Goal: Answer question/provide support: Share knowledge or assist other users

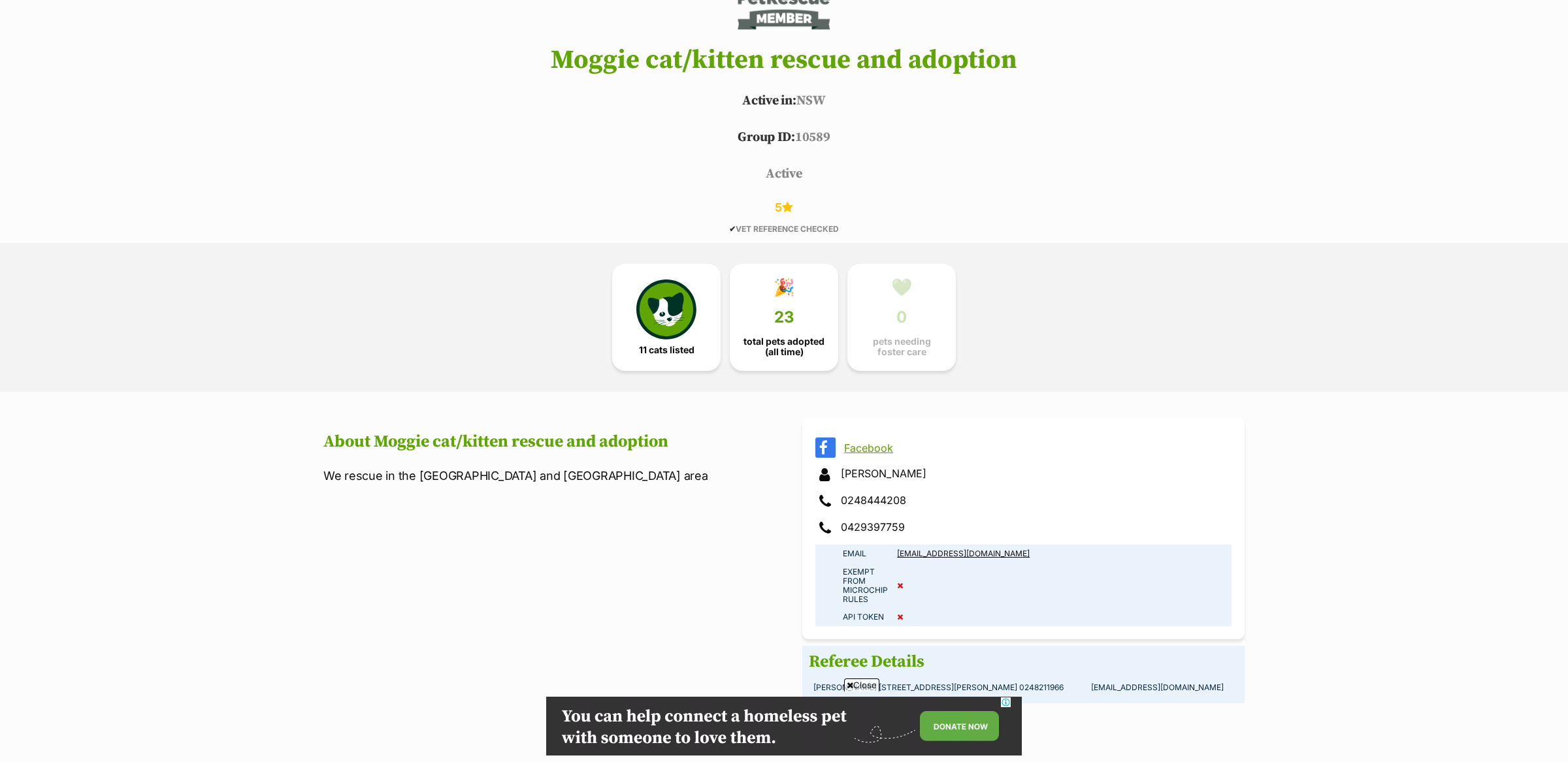
scroll to position [54, 0]
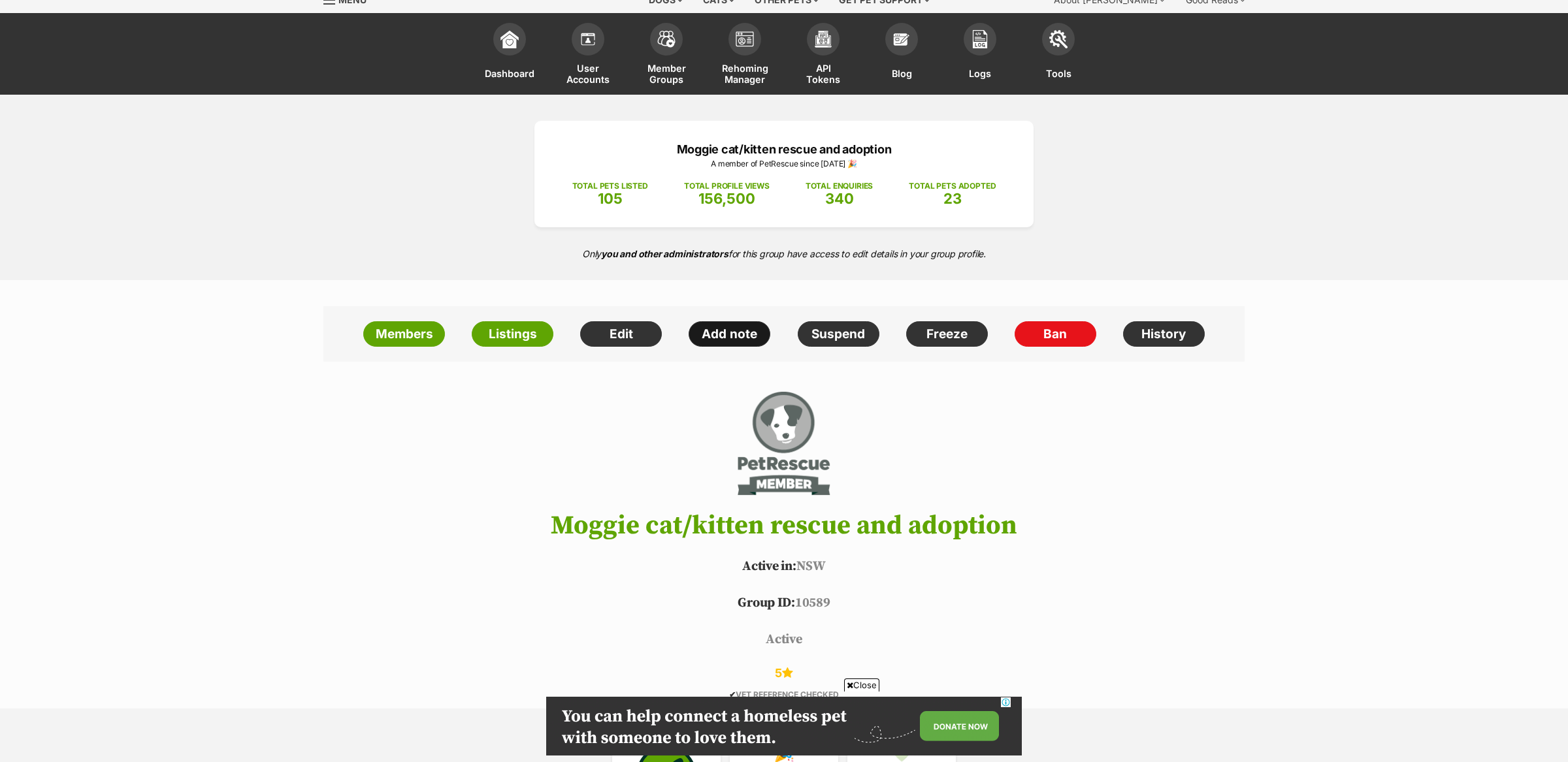
click at [702, 342] on link "Add note" at bounding box center [730, 334] width 82 height 26
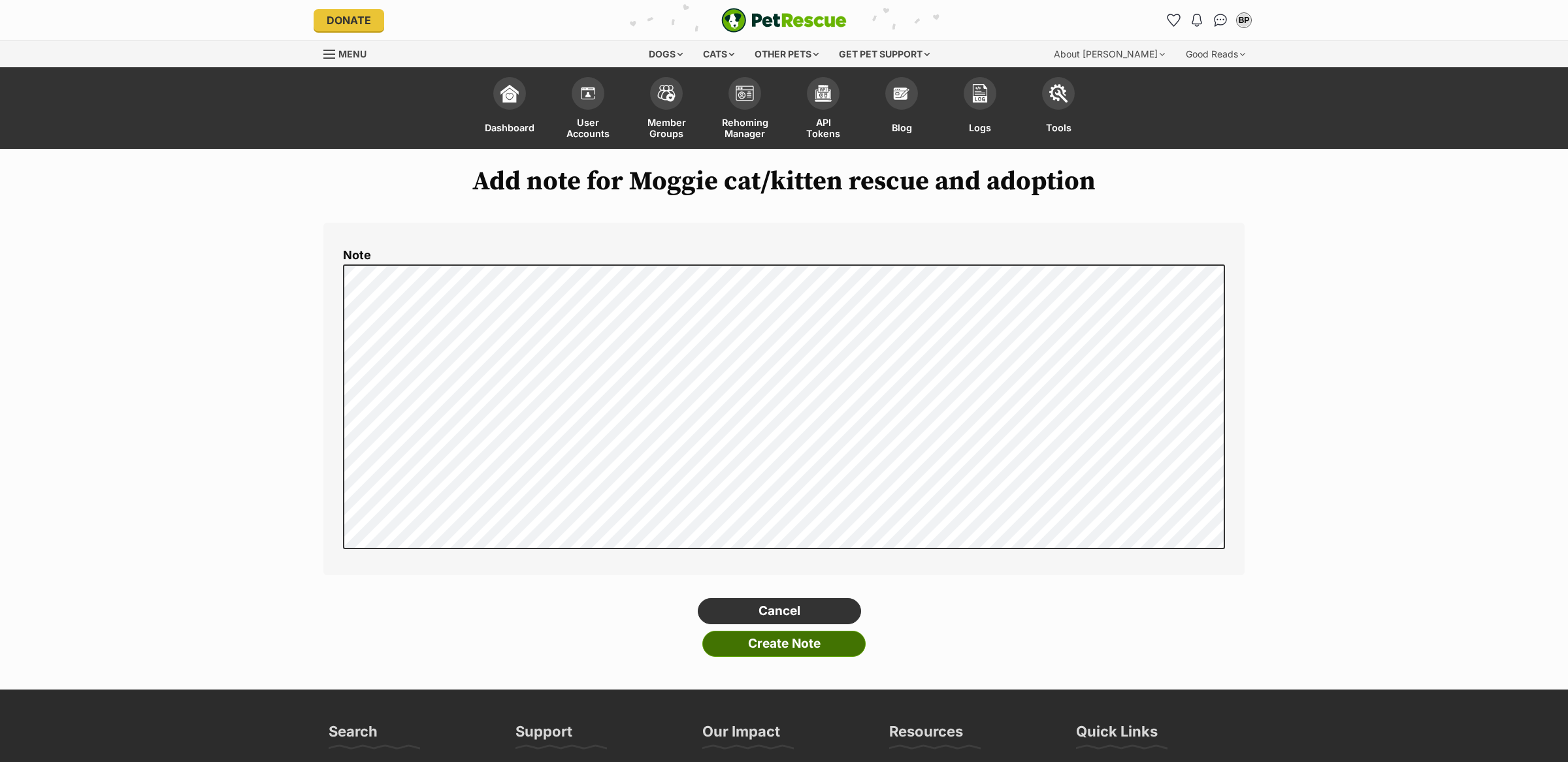
click at [754, 653] on input "Create Note" at bounding box center [784, 644] width 163 height 26
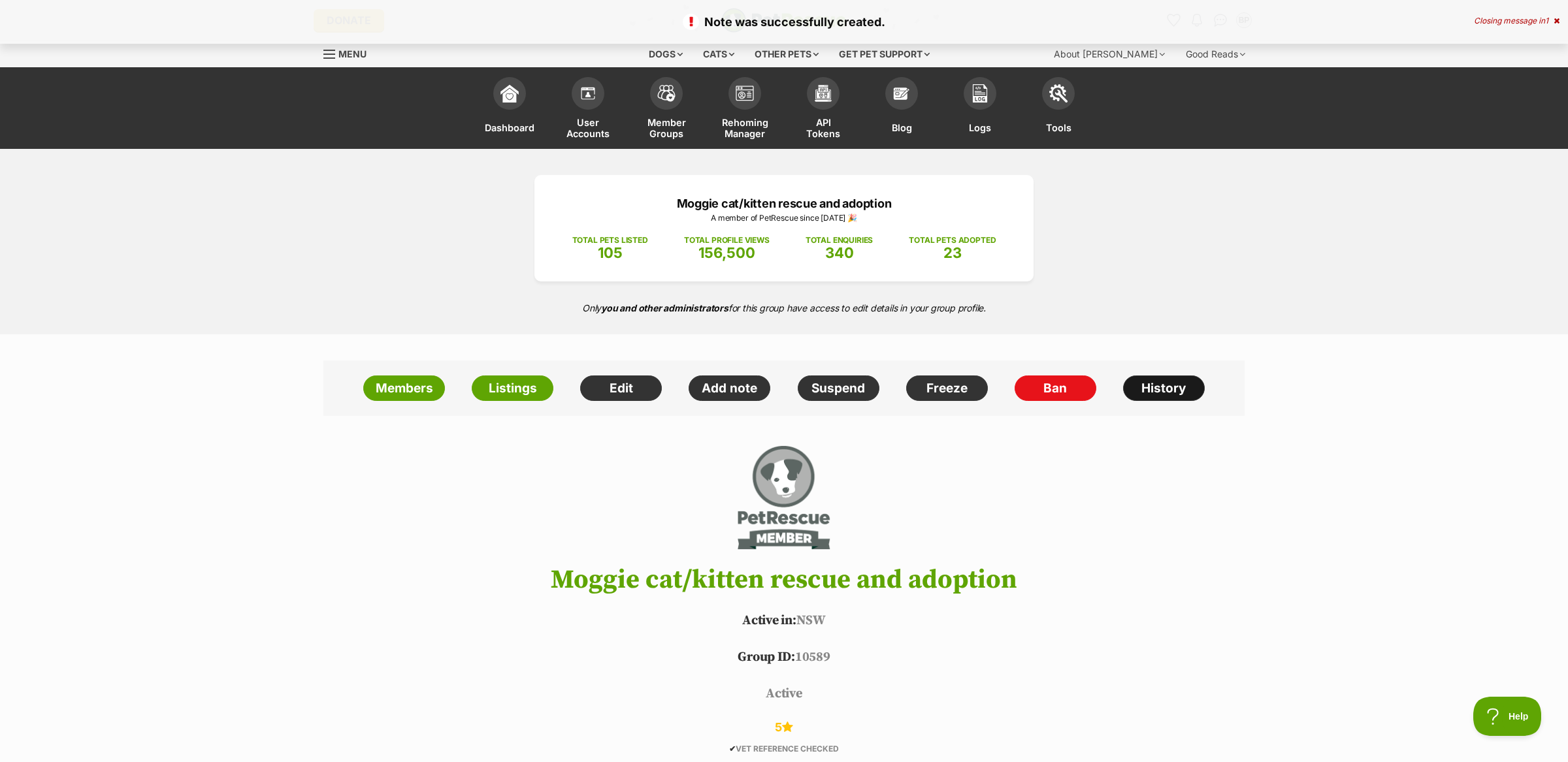
click at [1156, 382] on link "History" at bounding box center [1164, 388] width 82 height 26
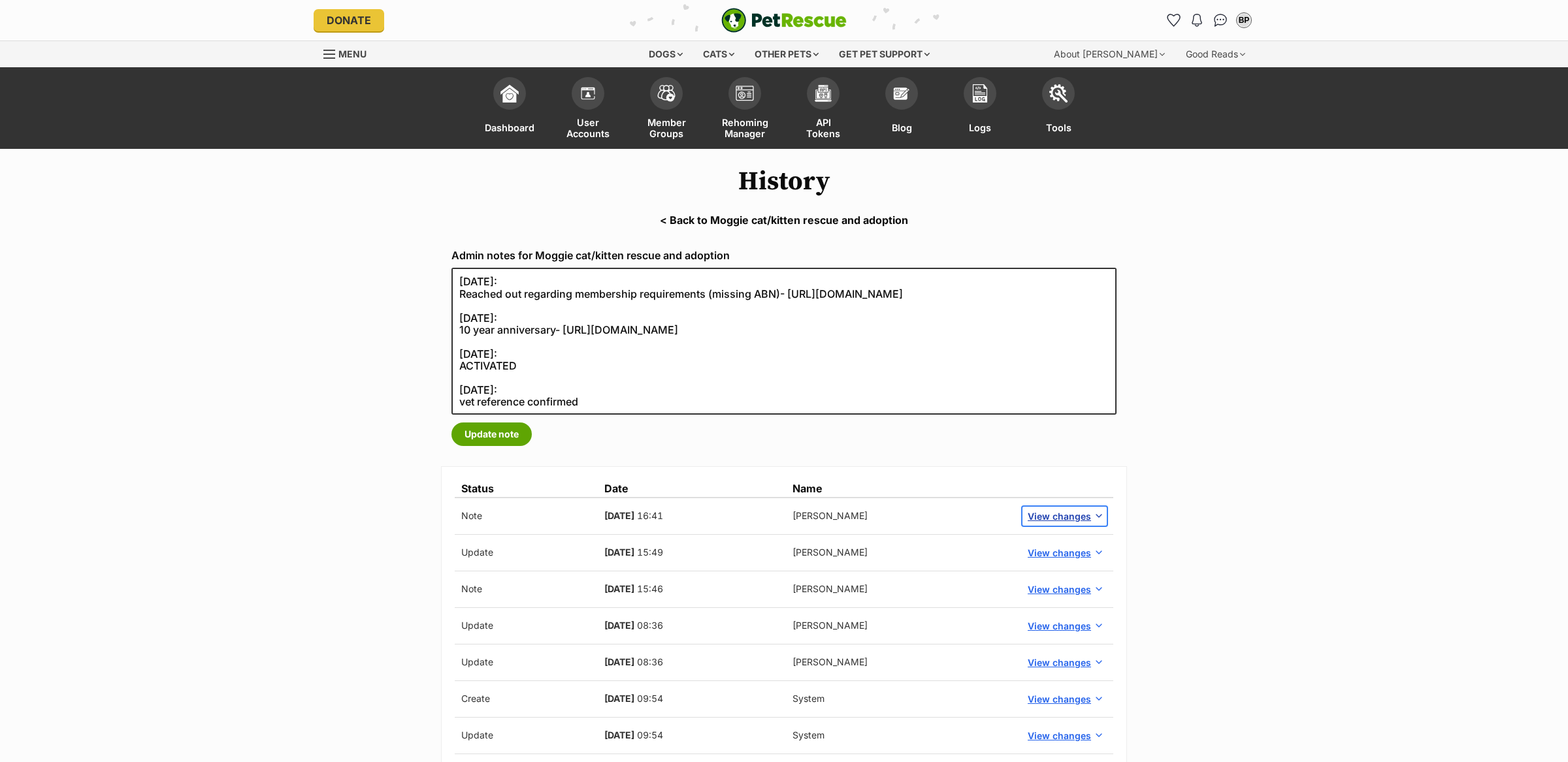
click at [1068, 511] on span "View changes" at bounding box center [1059, 516] width 63 height 14
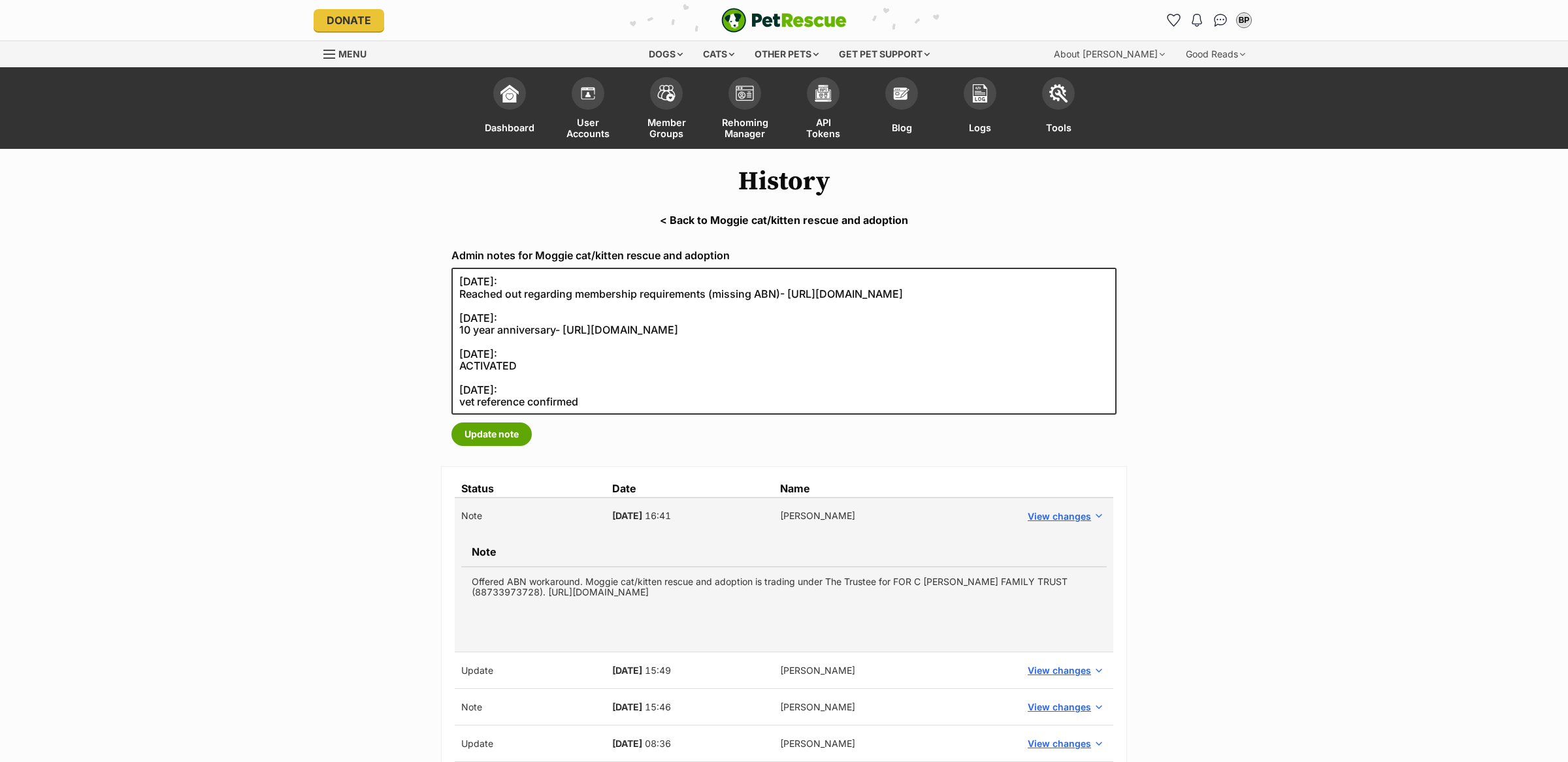
click at [744, 582] on td "Offered ABN workaround. Moggie cat/kitten rescue and adoption is trading under …" at bounding box center [784, 587] width 645 height 40
click at [744, 582] on td "Offered ABN workaround. Moggie cat/kitten rescue and adoption is trading under …" at bounding box center [784, 587] width 645 height 40
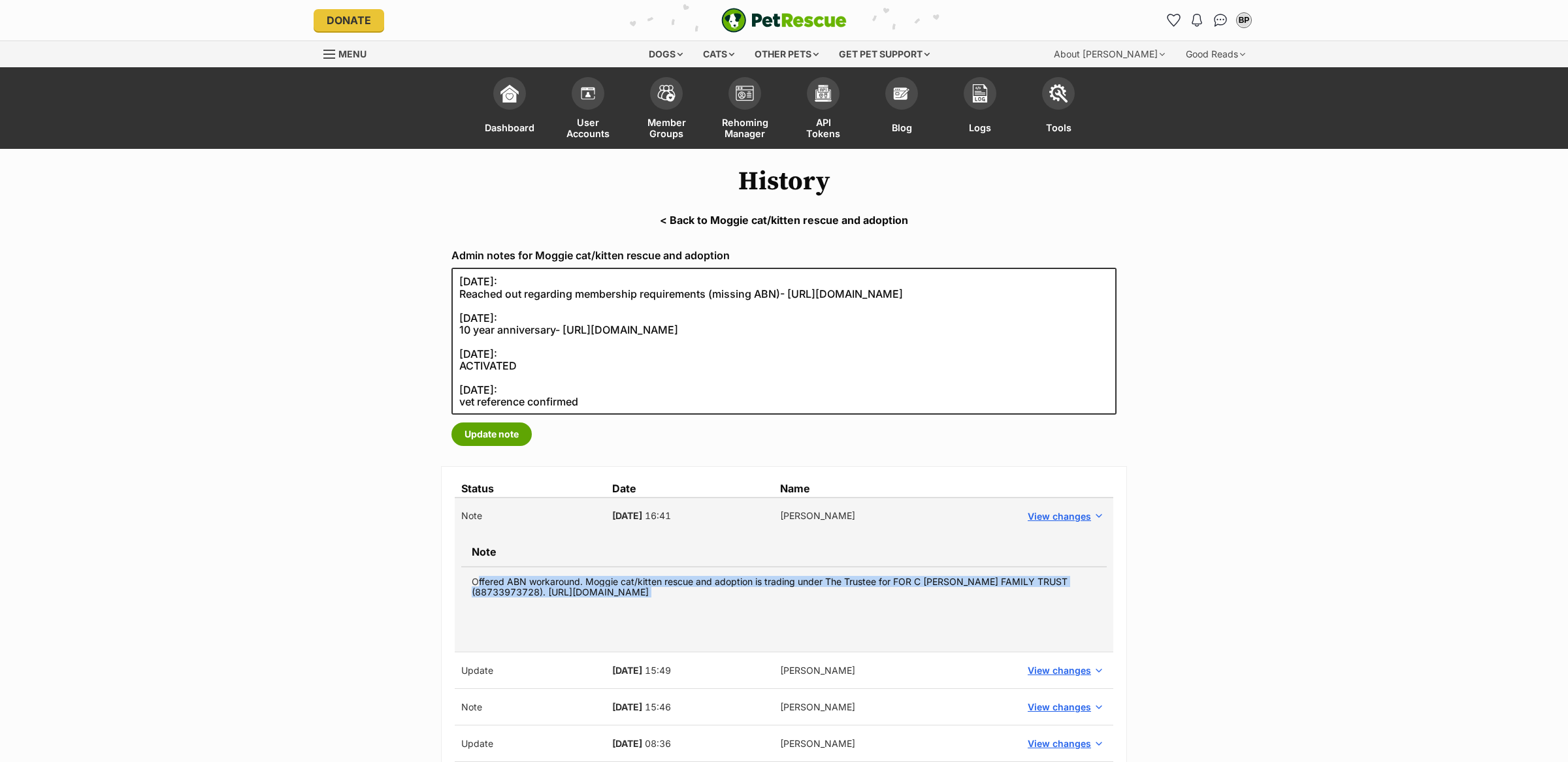
click at [744, 582] on td "Offered ABN workaround. Moggie cat/kitten rescue and adoption is trading under …" at bounding box center [784, 587] width 645 height 40
copy tbody "Offered ABN workaround. Moggie cat/kitten rescue and adoption is trading under …"
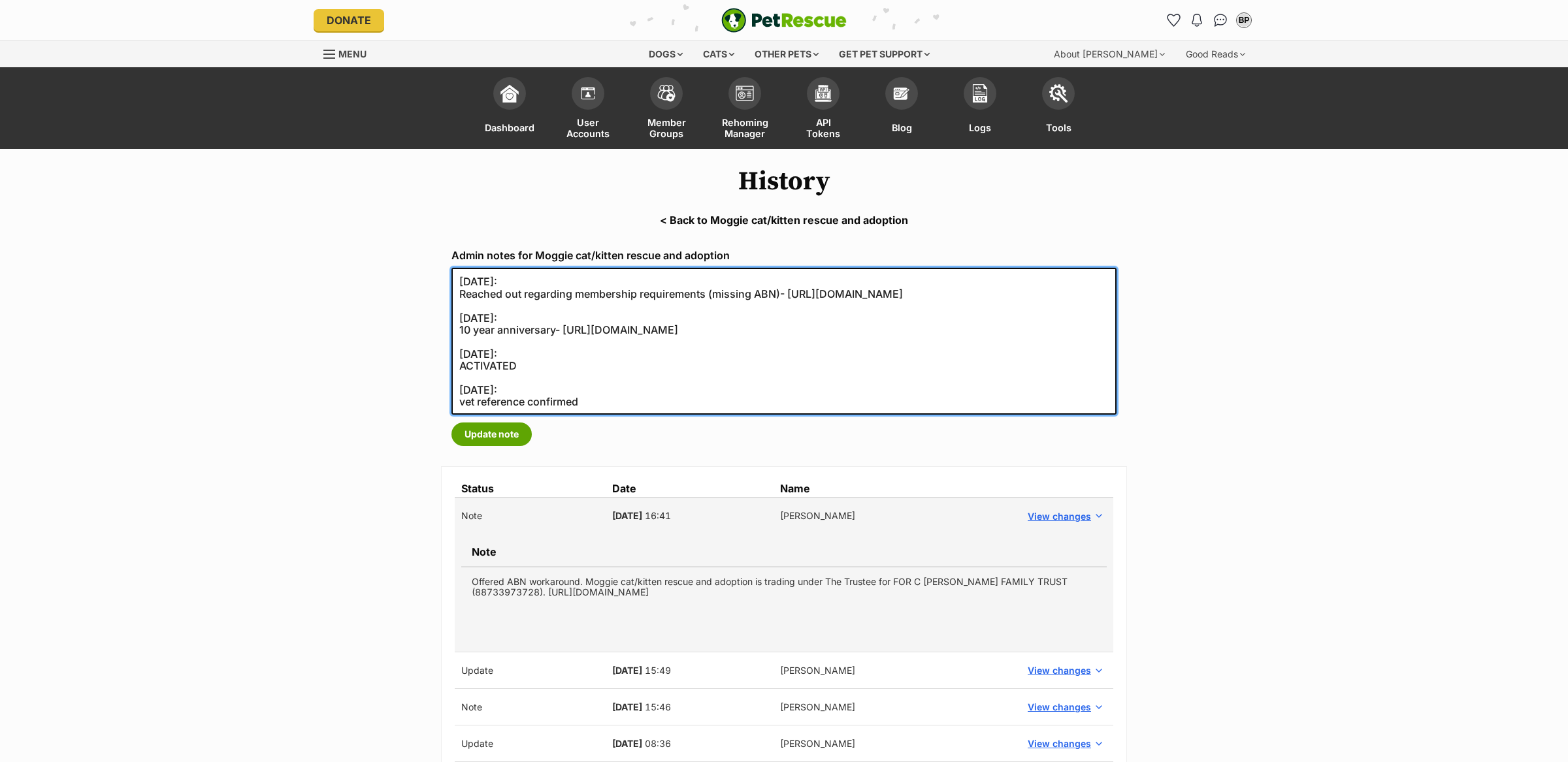
click at [455, 280] on textarea "14/08/2025: Reached out regarding membership requirements (missing ABN)- https:…" at bounding box center [784, 341] width 665 height 147
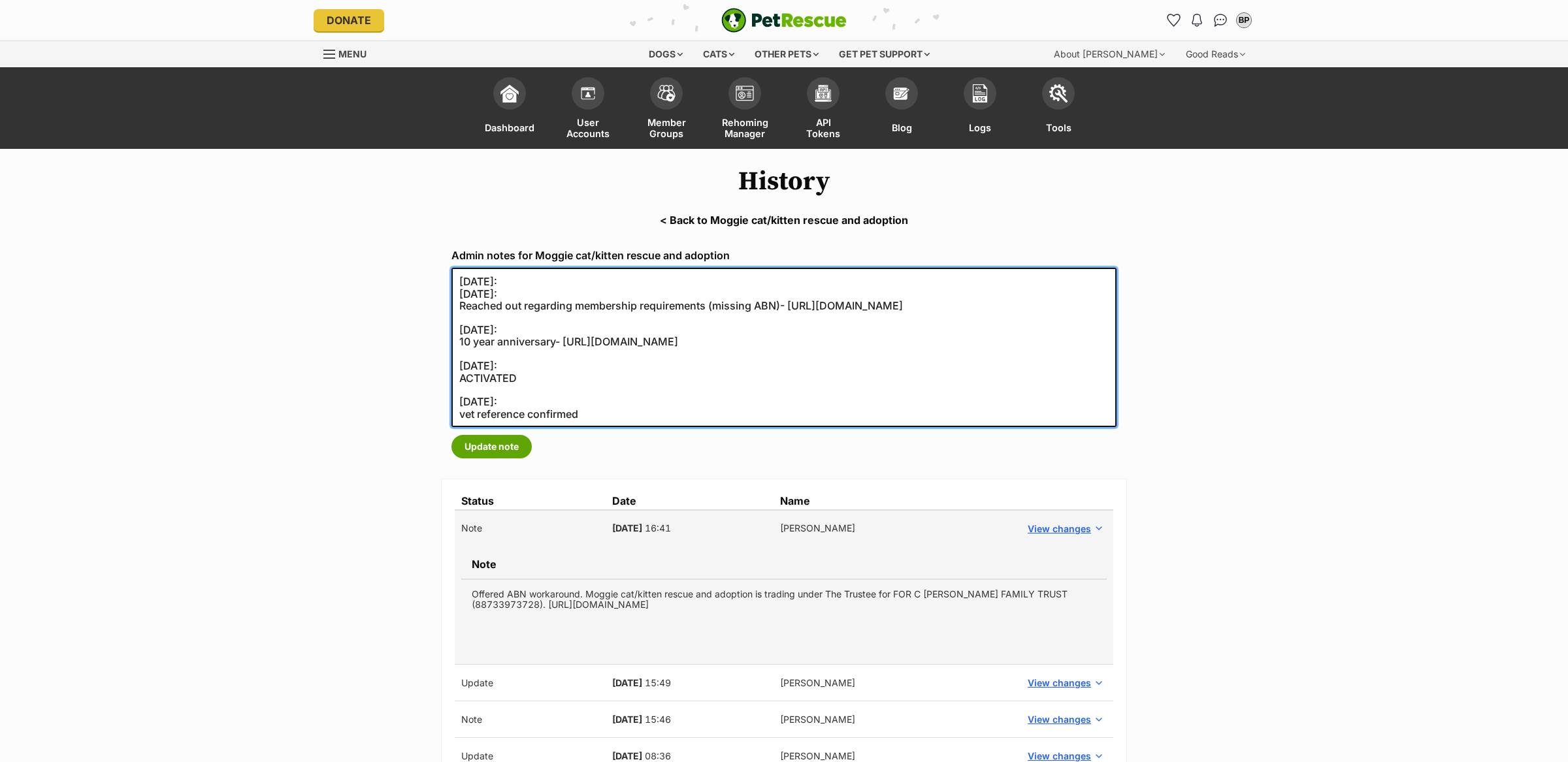
paste textarea "Offered ABN workaround. Moggie cat/kitten rescue and adoption is trading under …"
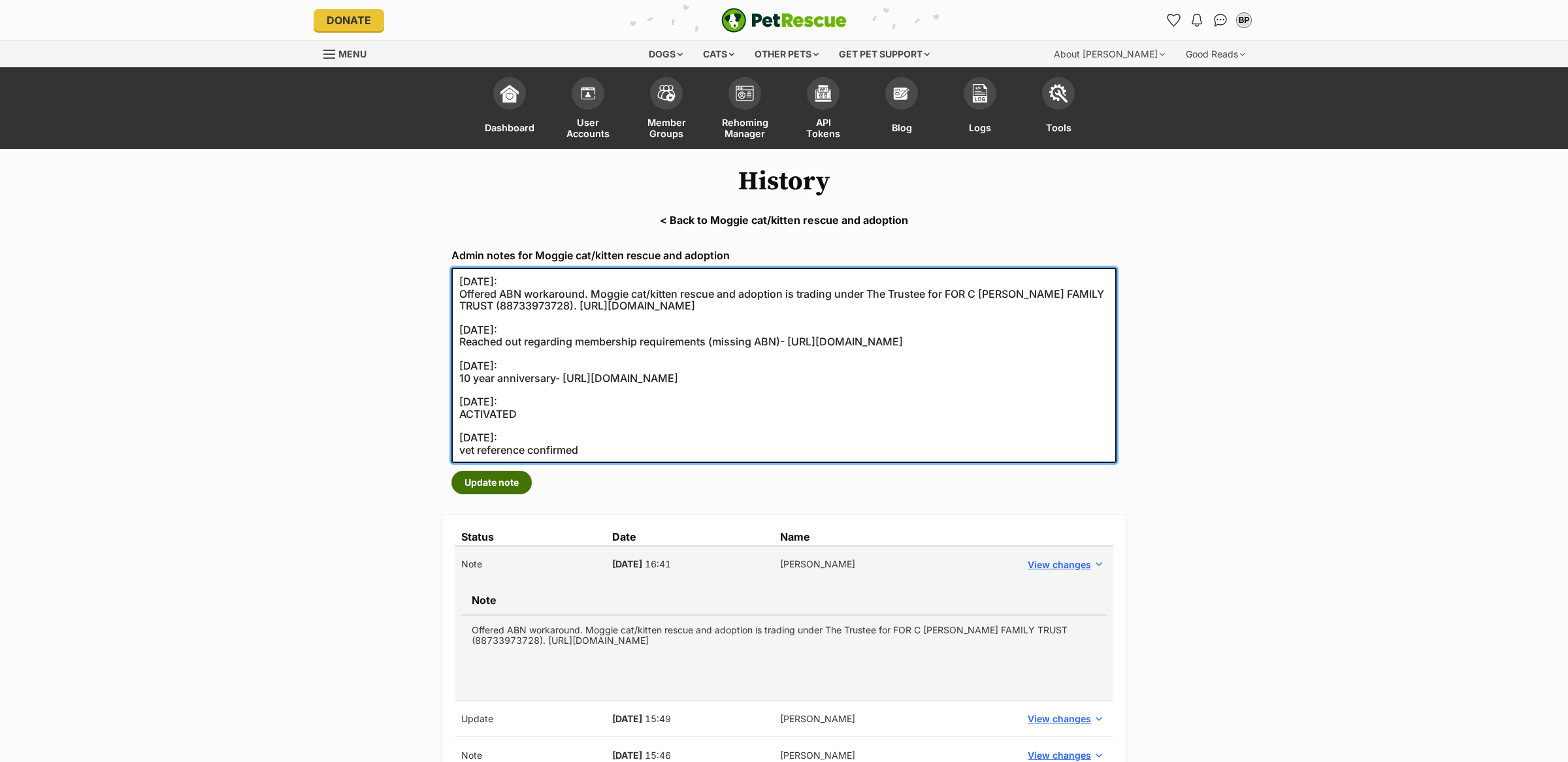
type textarea "30/09/2025: Offered ABN workaround. Moggie cat/kitten rescue and adoption is tr…"
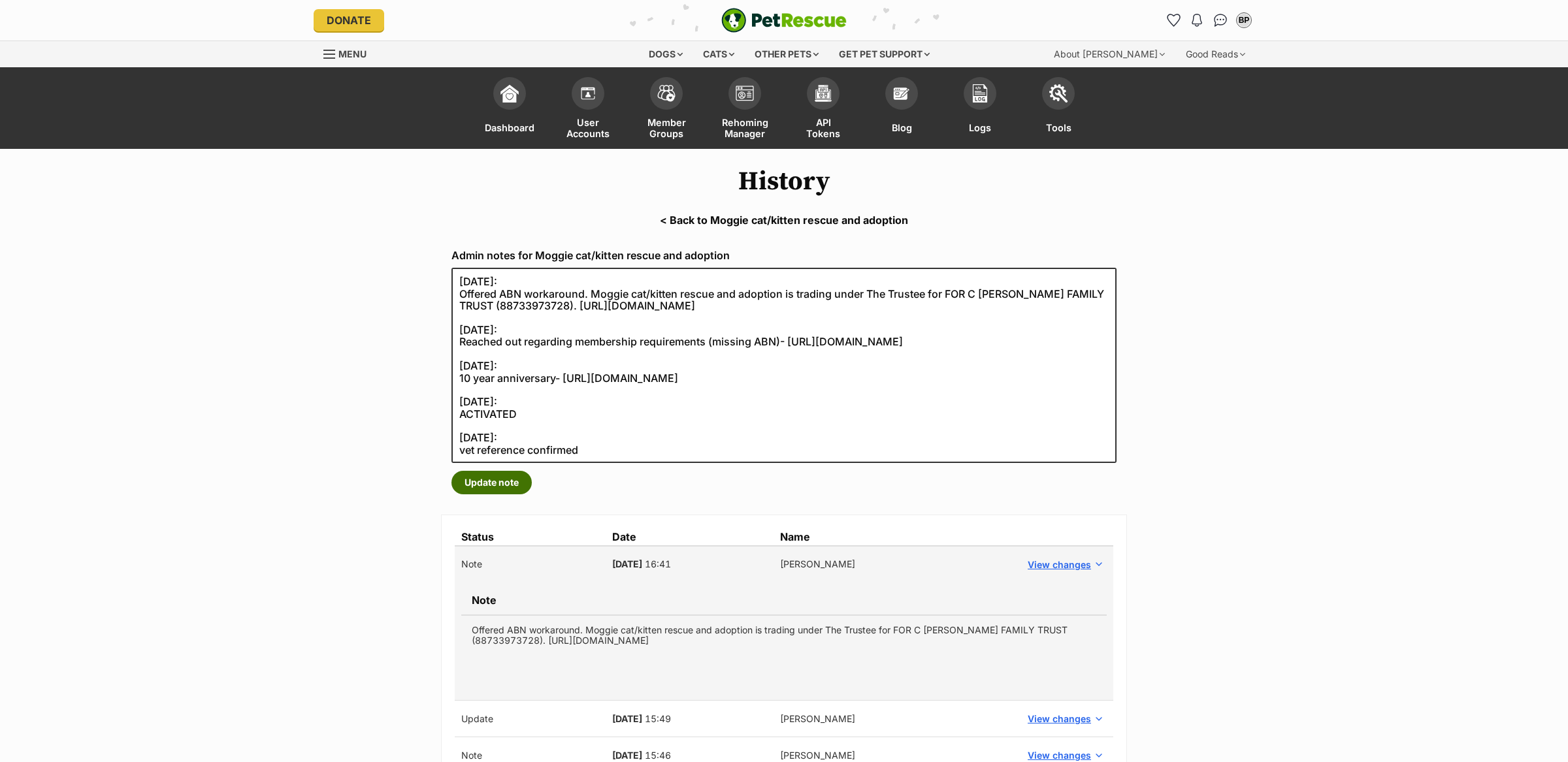
click at [508, 491] on button "Update note" at bounding box center [492, 482] width 81 height 24
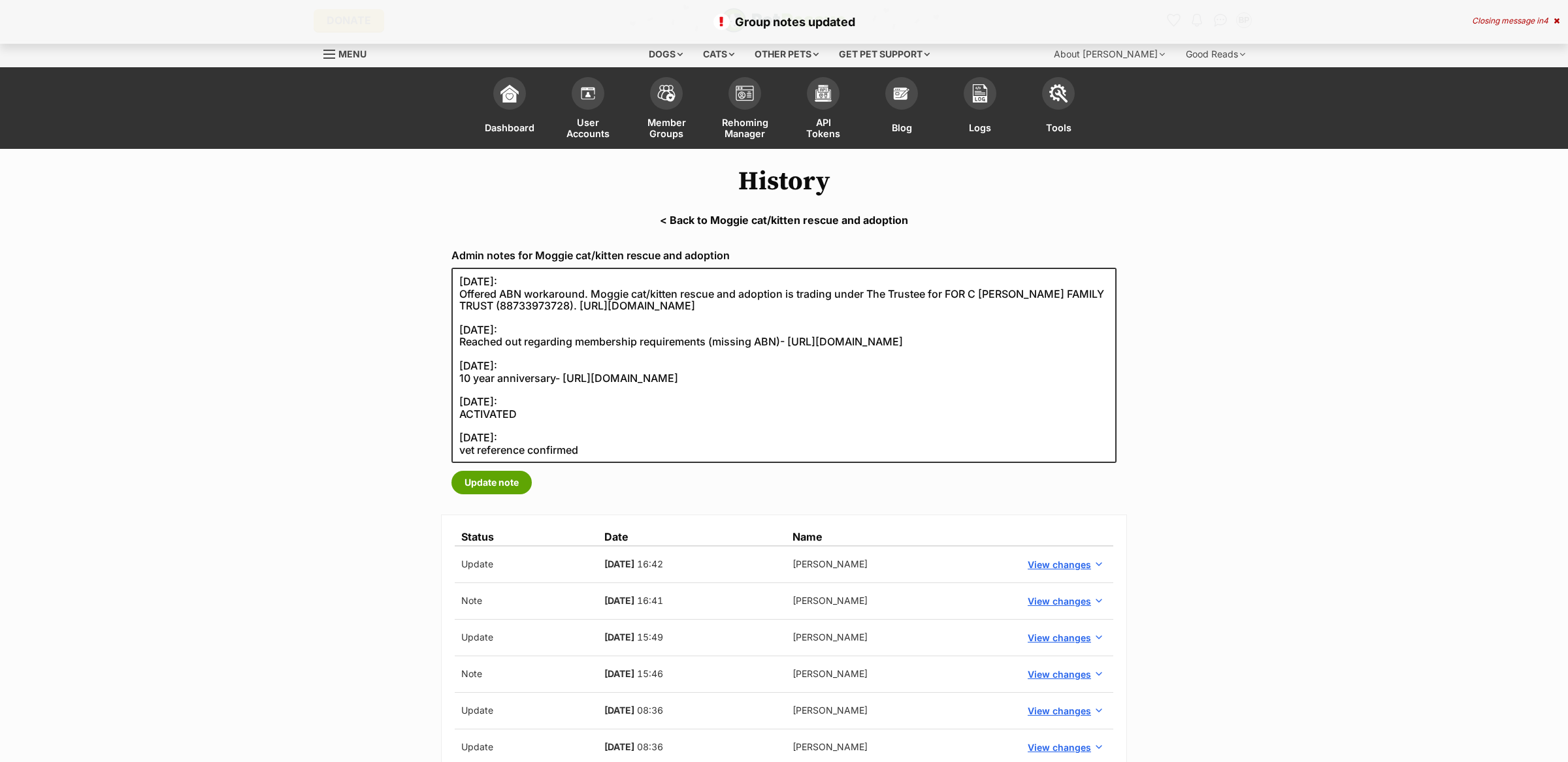
click at [755, 219] on link "< Back to Moggie cat/kitten rescue and adoption" at bounding box center [784, 220] width 1568 height 12
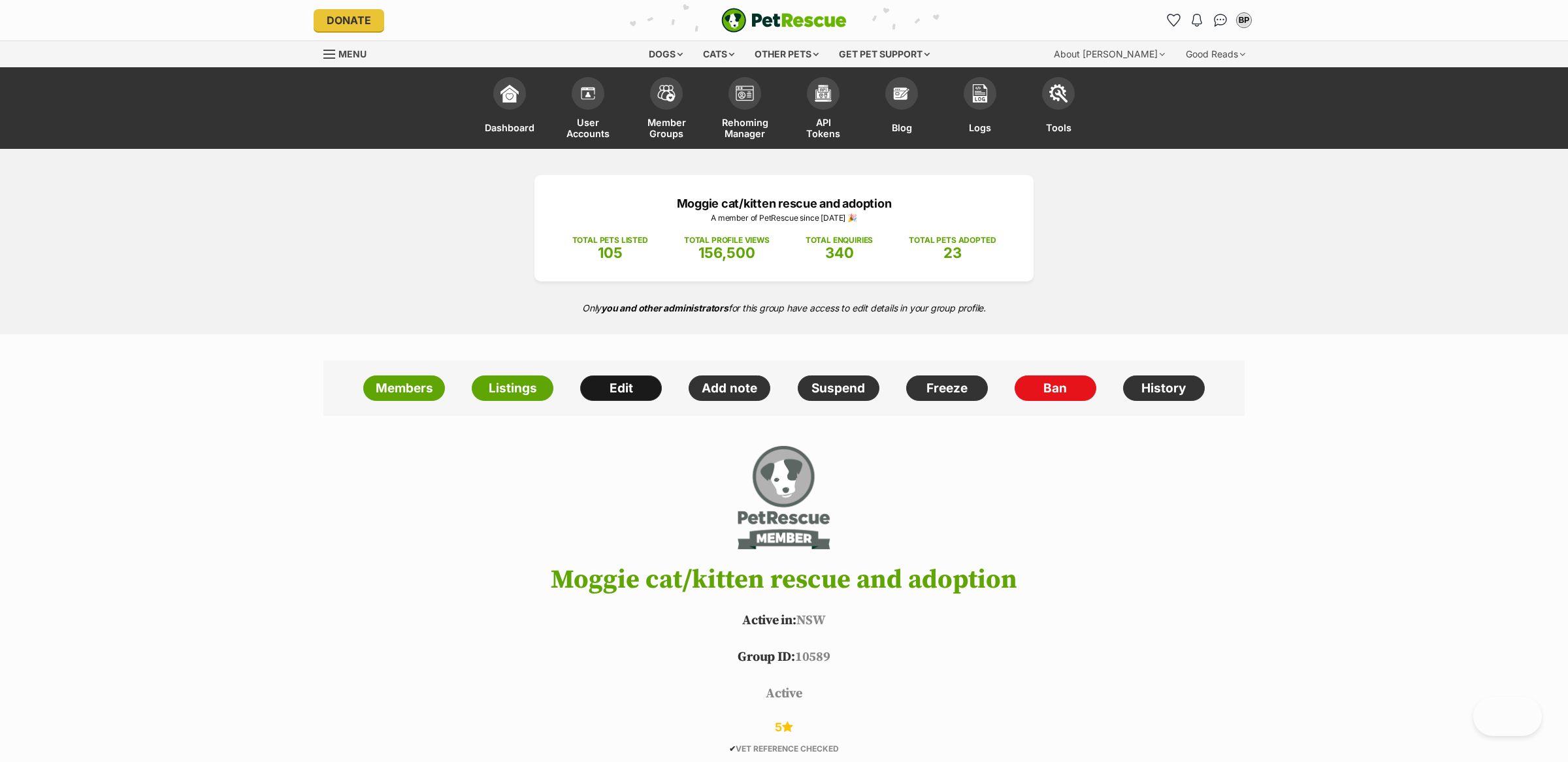
click at [628, 395] on link "Edit" at bounding box center [621, 388] width 82 height 26
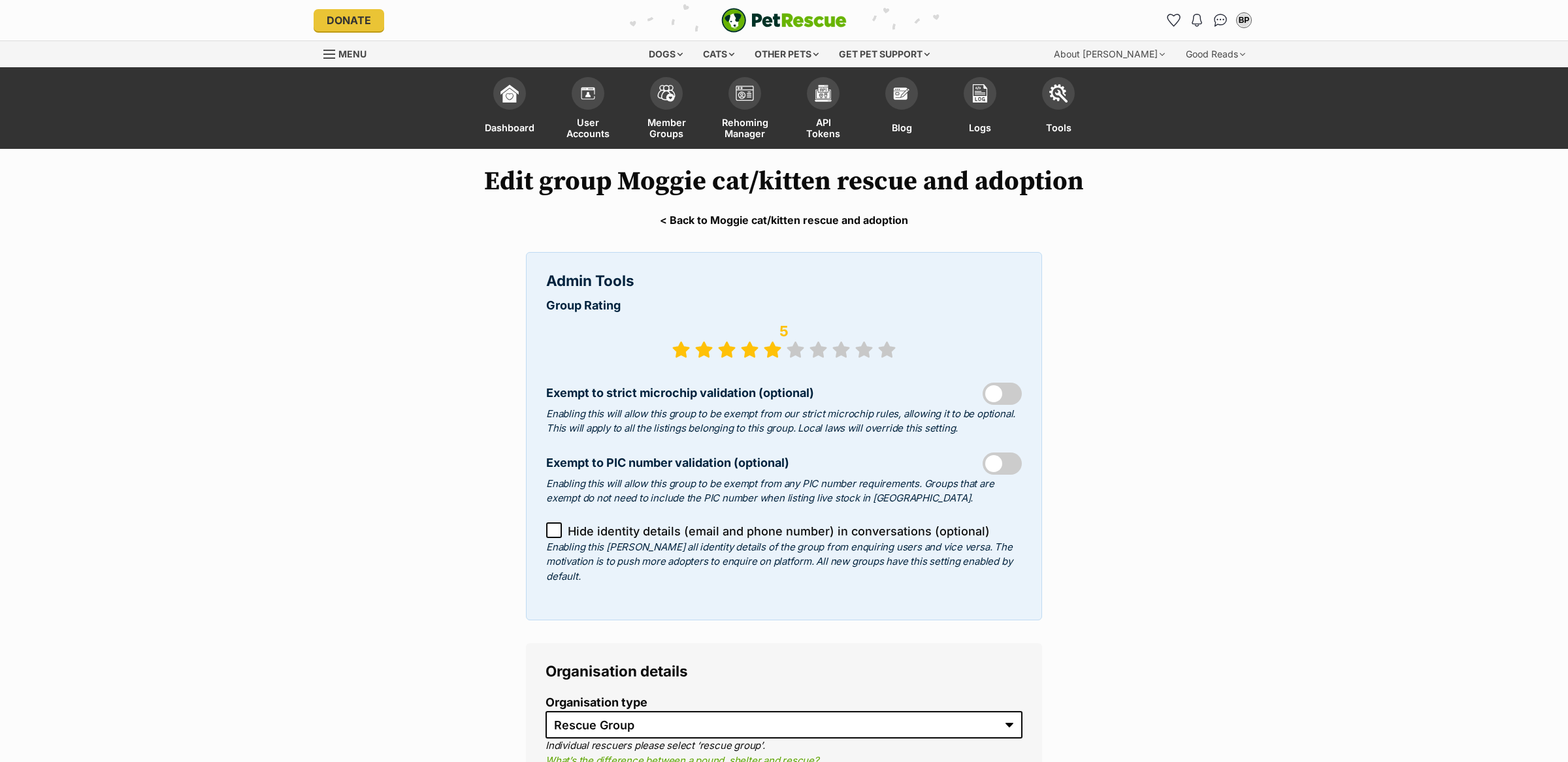
select select "rescue group"
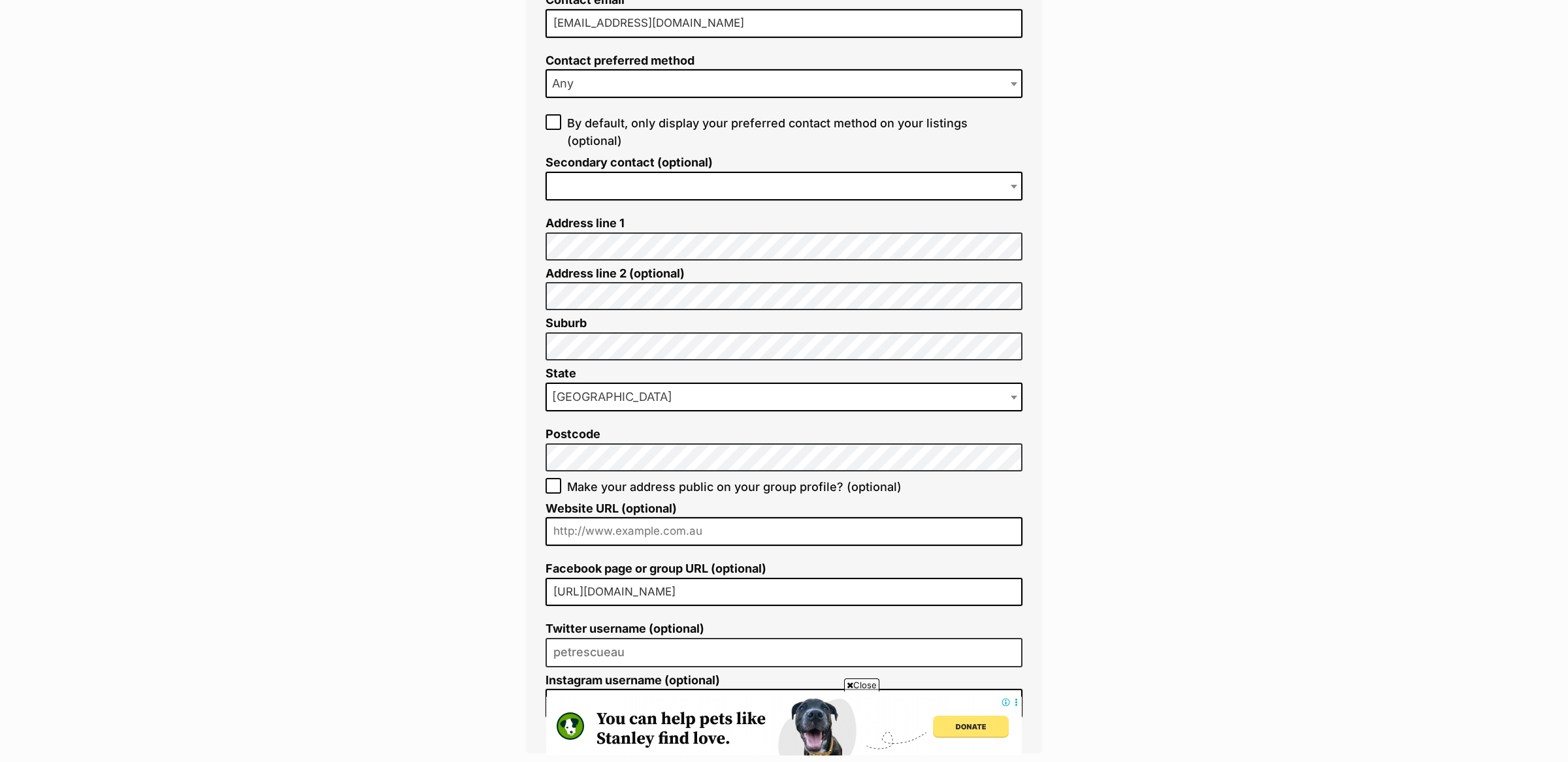
scroll to position [1137, 0]
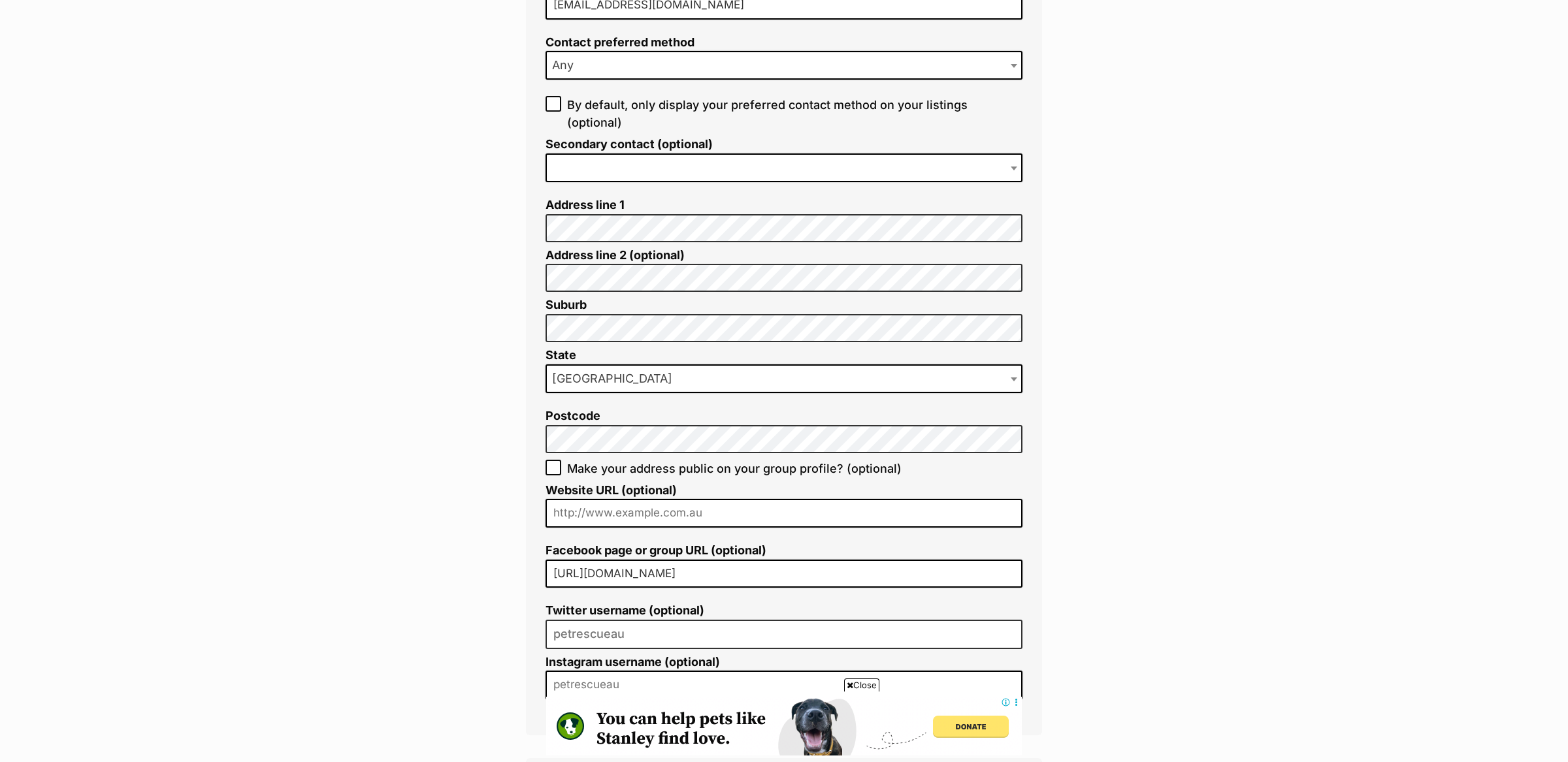
click at [752, 560] on input "http://www.facebook.com/pages/Cat-Rescue-Group/110824282438066" at bounding box center [784, 574] width 477 height 28
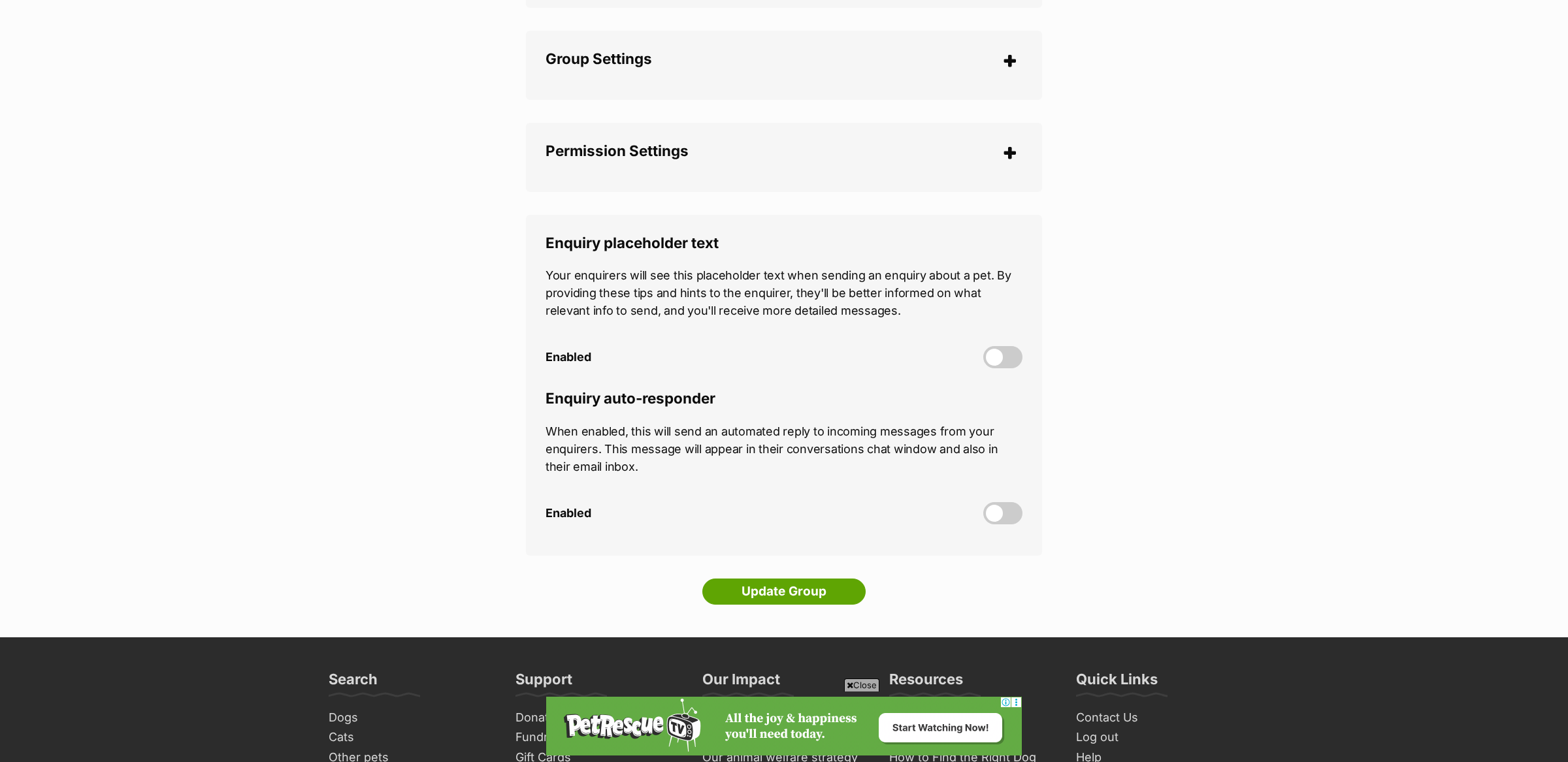
scroll to position [3541, 0]
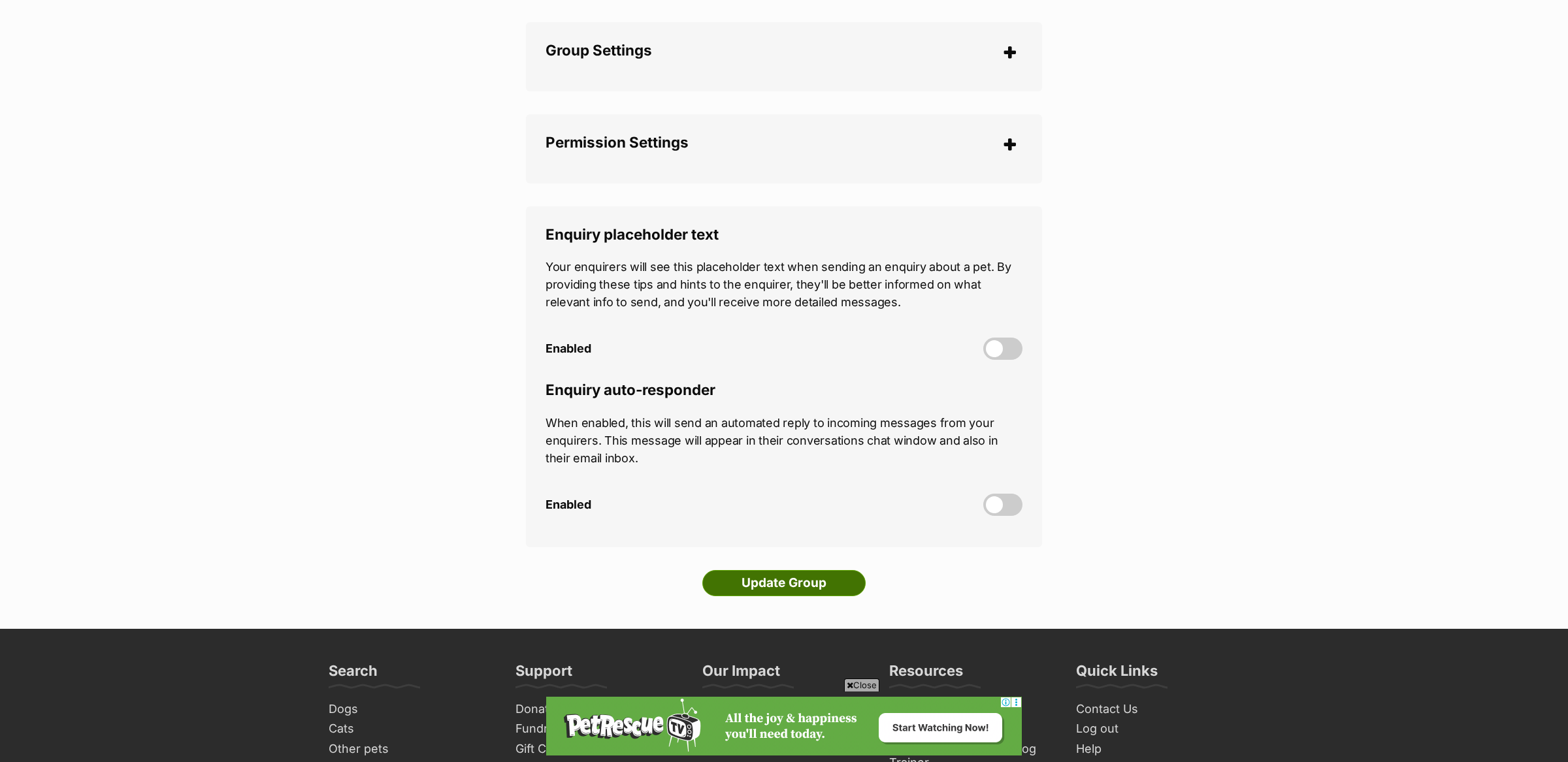
click at [787, 570] on input "Update Group" at bounding box center [784, 583] width 163 height 26
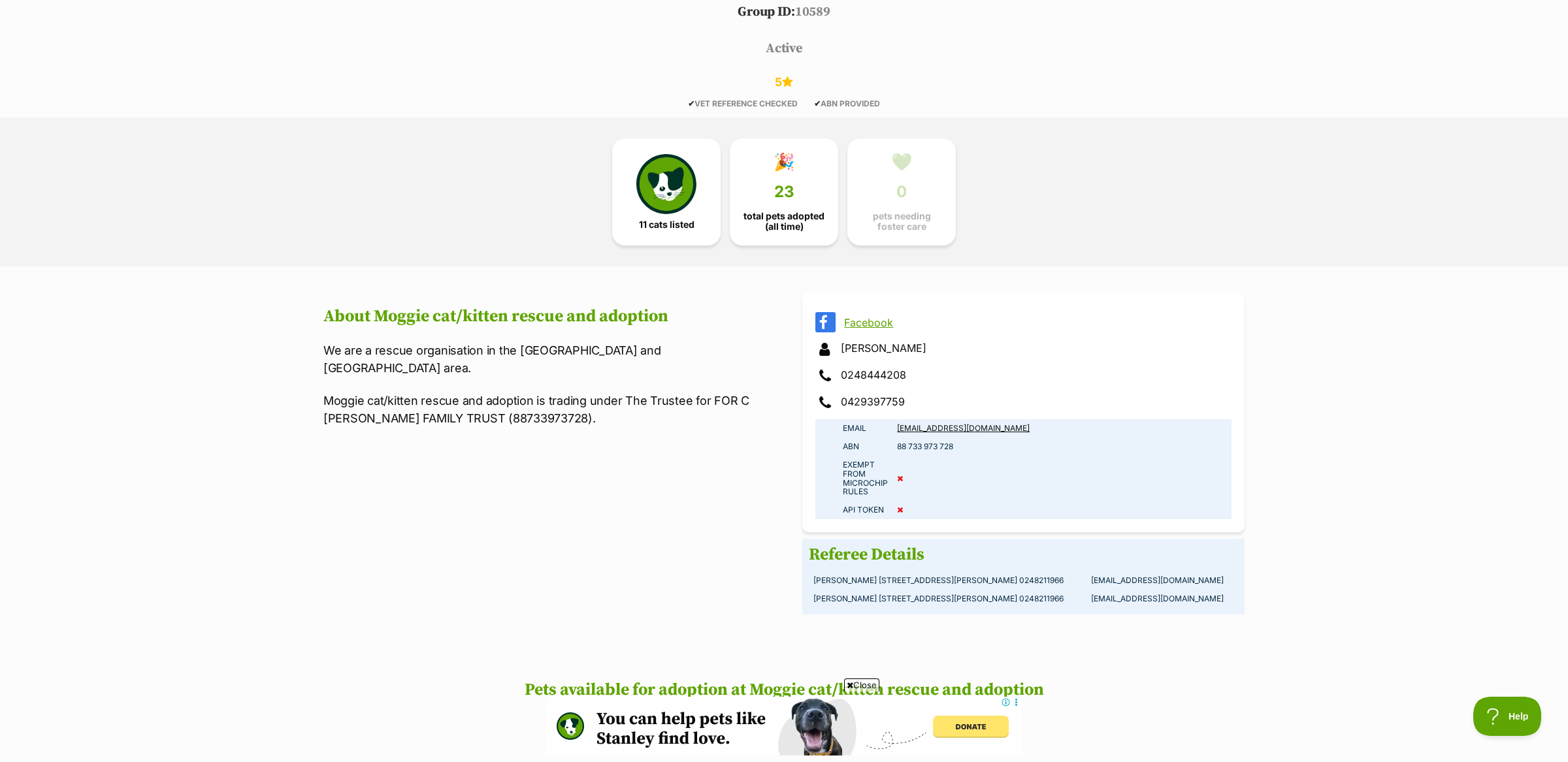
click at [906, 439] on td "88 733 973 728" at bounding box center [1062, 447] width 339 height 19
copy tbody "88 733 973 728"
